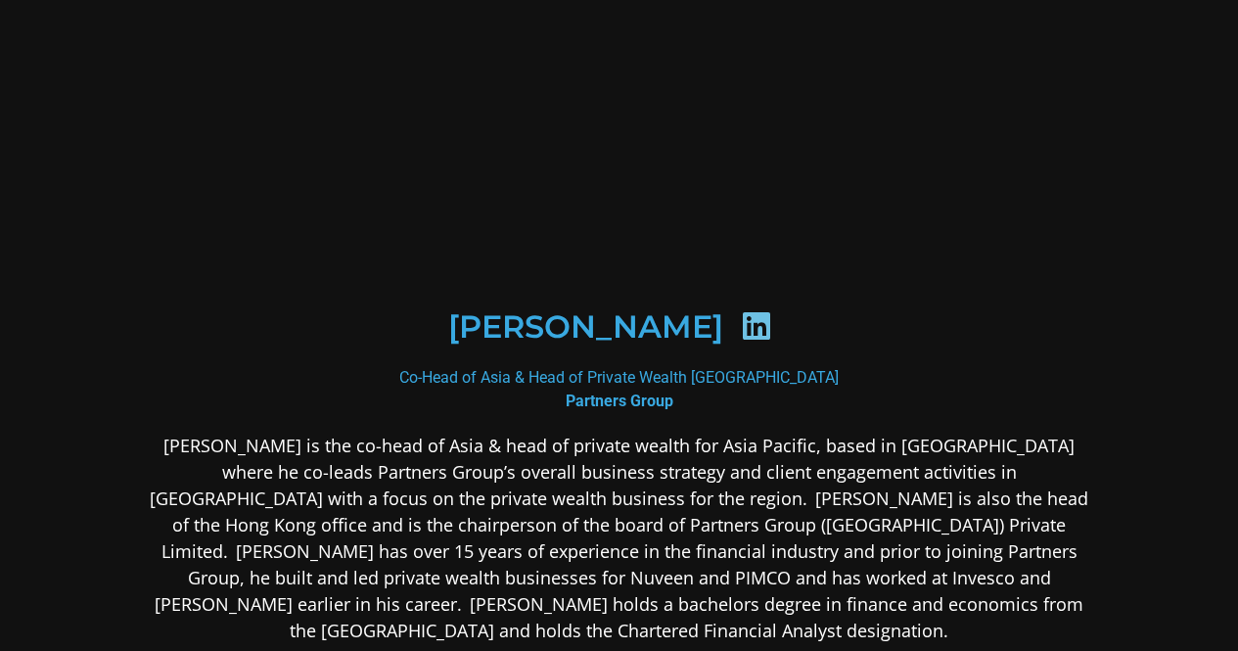
scroll to position [196, 0]
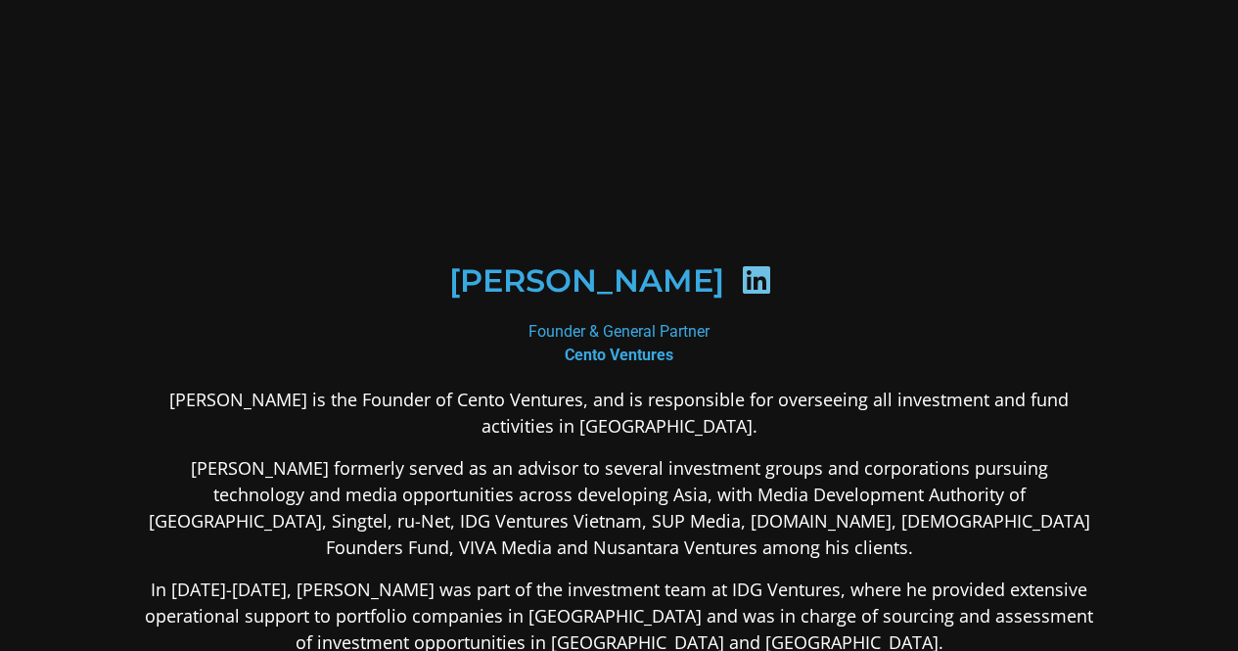
scroll to position [98, 0]
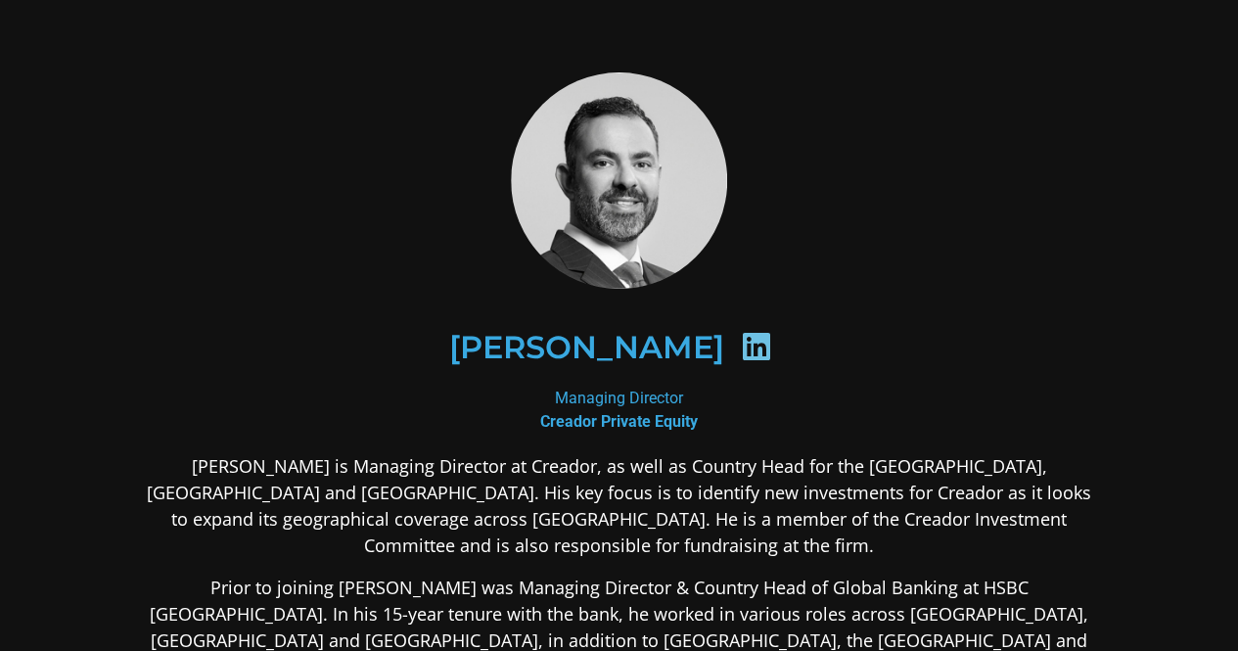
scroll to position [98, 0]
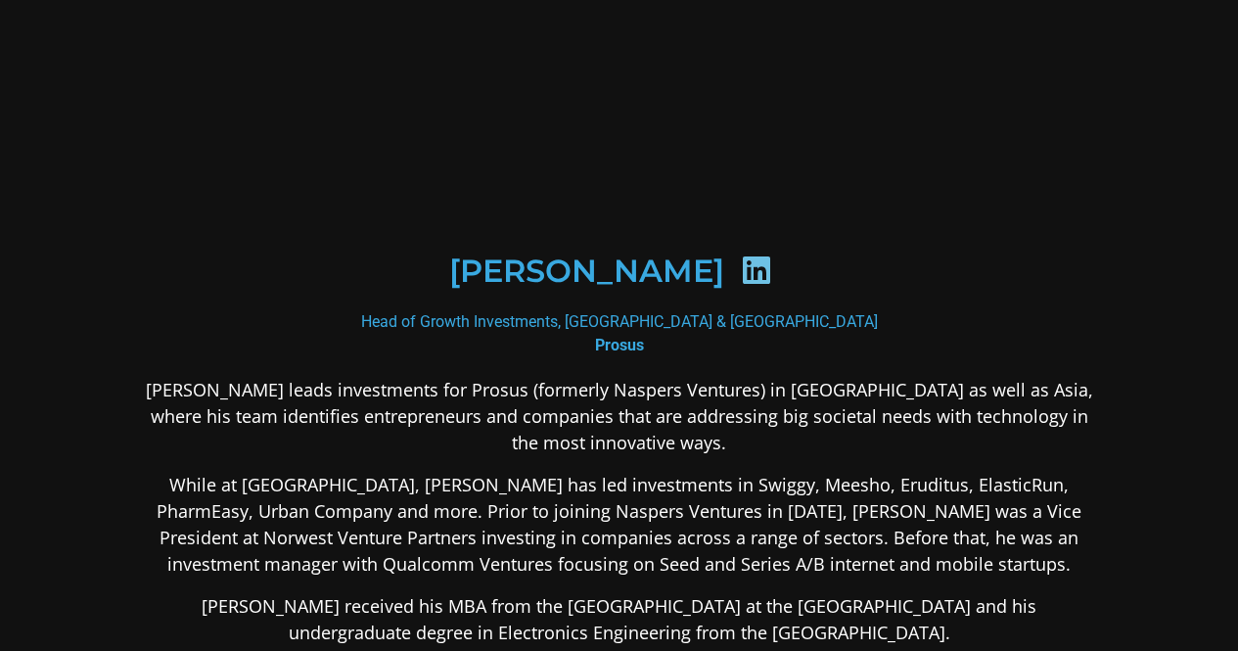
scroll to position [98, 0]
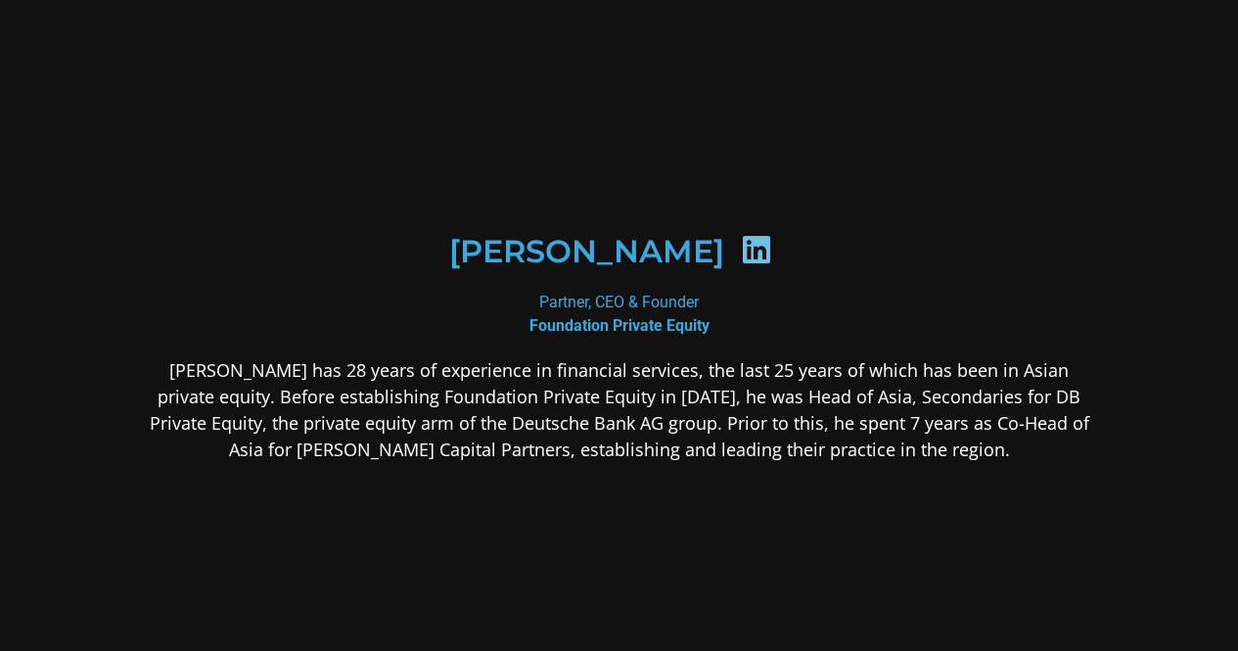
scroll to position [196, 0]
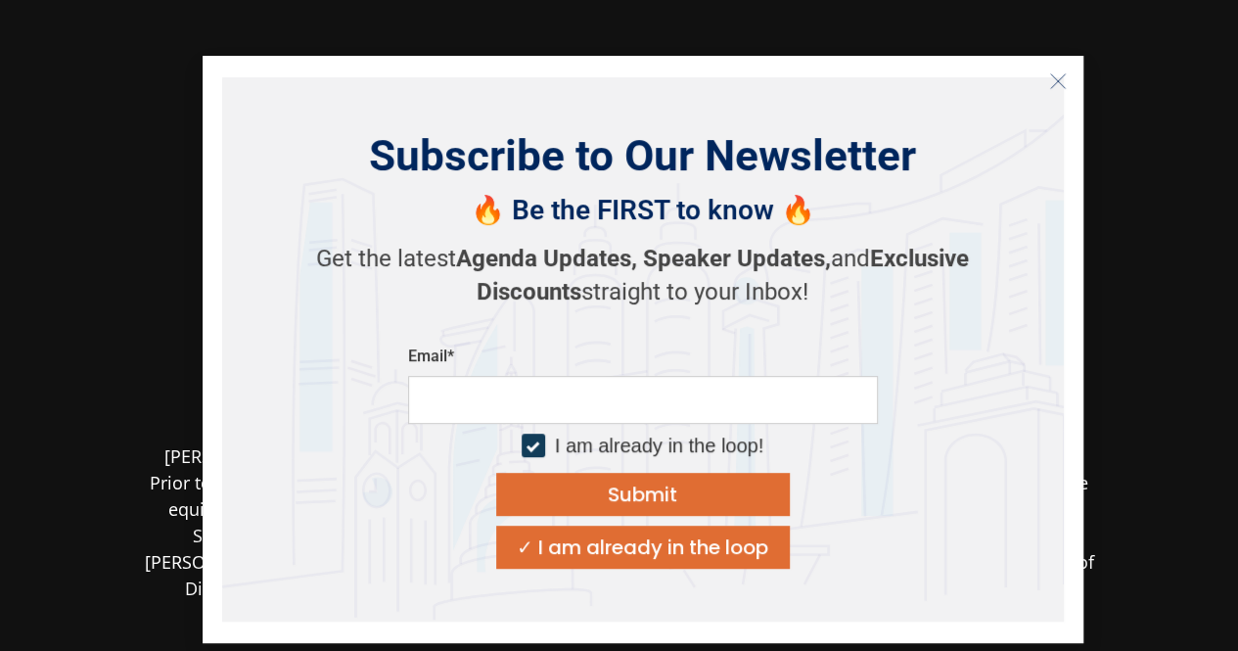
click at [1062, 87] on icon "Close" at bounding box center [1058, 81] width 18 height 18
